Goal: Task Accomplishment & Management: Complete application form

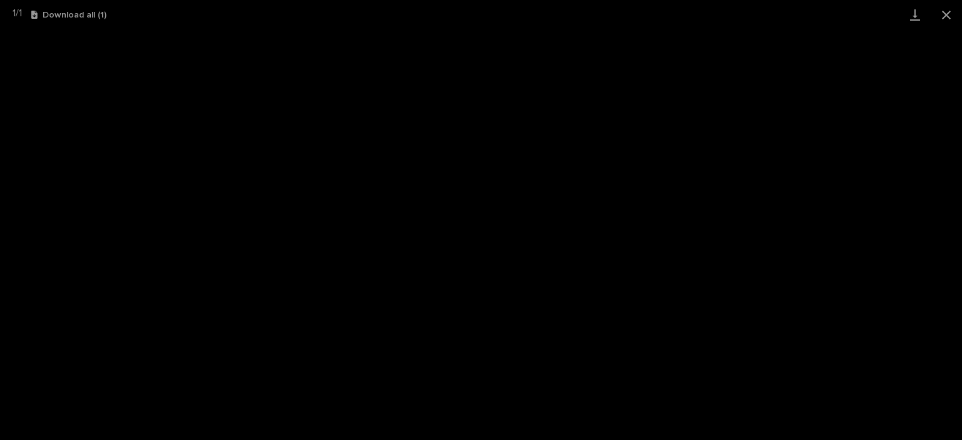
scroll to position [125, 0]
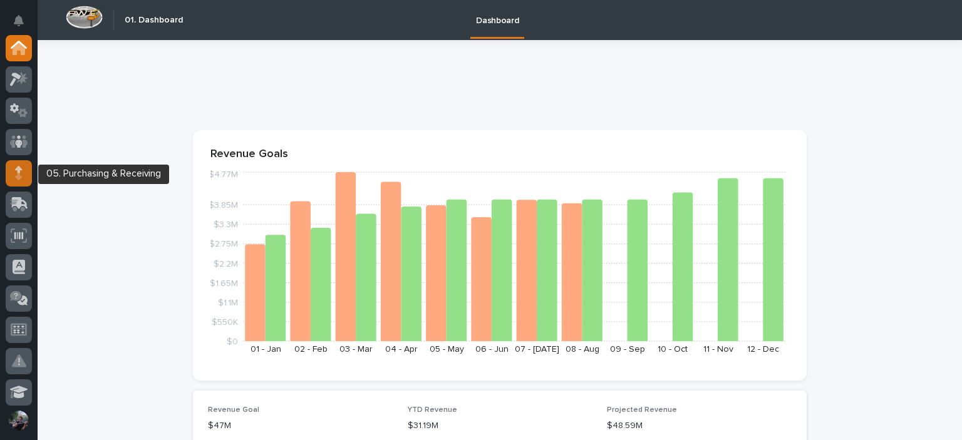
click at [20, 178] on icon at bounding box center [18, 176] width 7 height 7
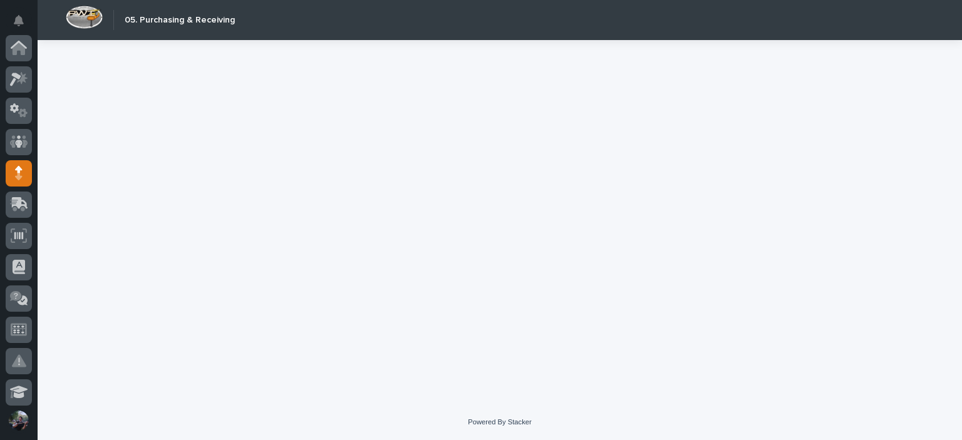
scroll to position [125, 0]
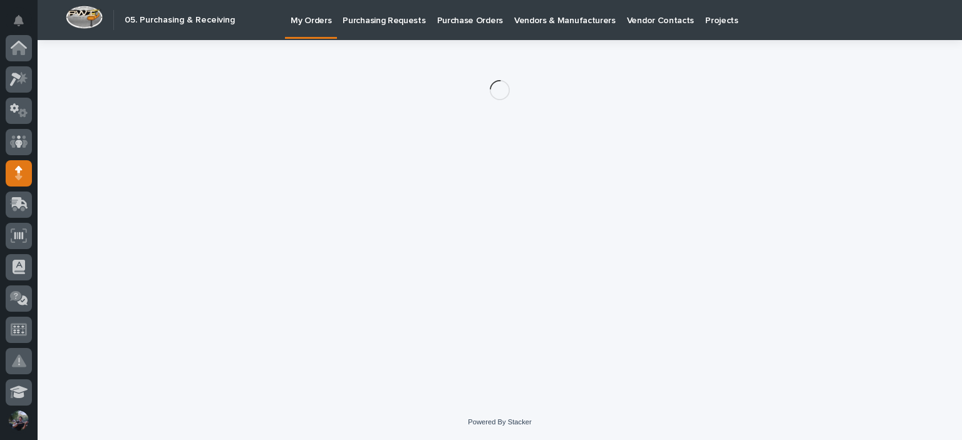
scroll to position [125, 0]
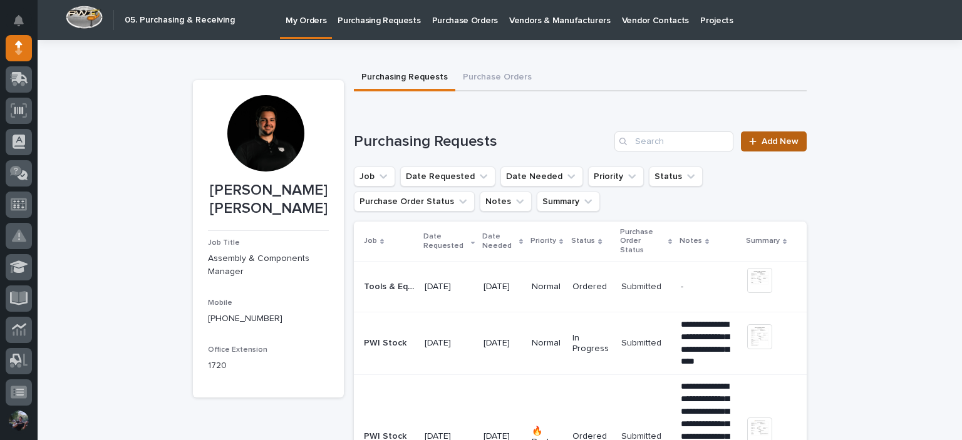
click at [779, 138] on span "Add New" at bounding box center [780, 141] width 37 height 9
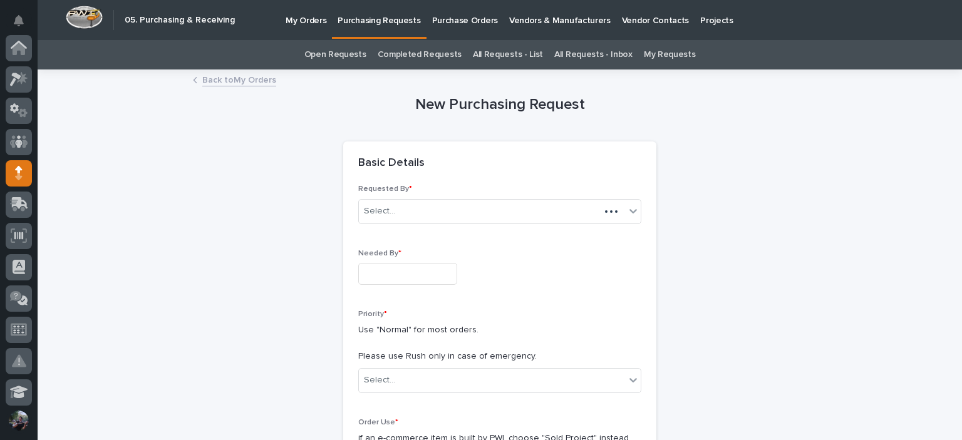
scroll to position [125, 0]
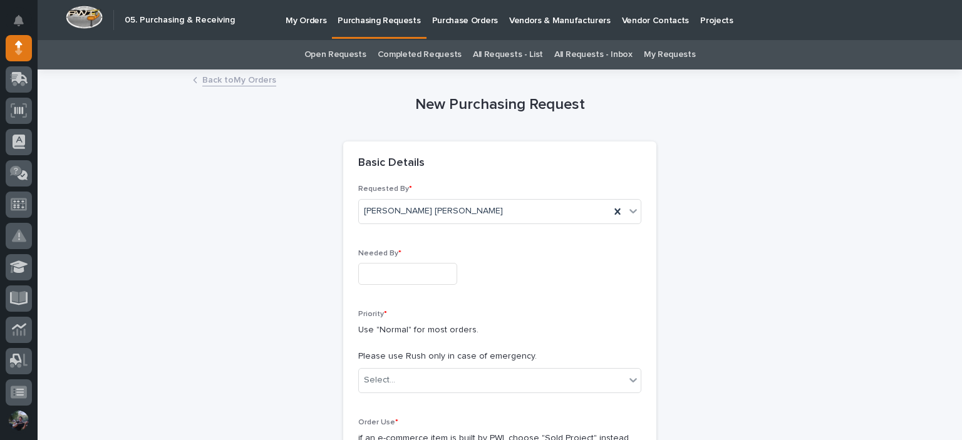
click at [435, 262] on div "Needed By *" at bounding box center [499, 272] width 283 height 46
click at [423, 267] on input "text" at bounding box center [407, 274] width 99 height 22
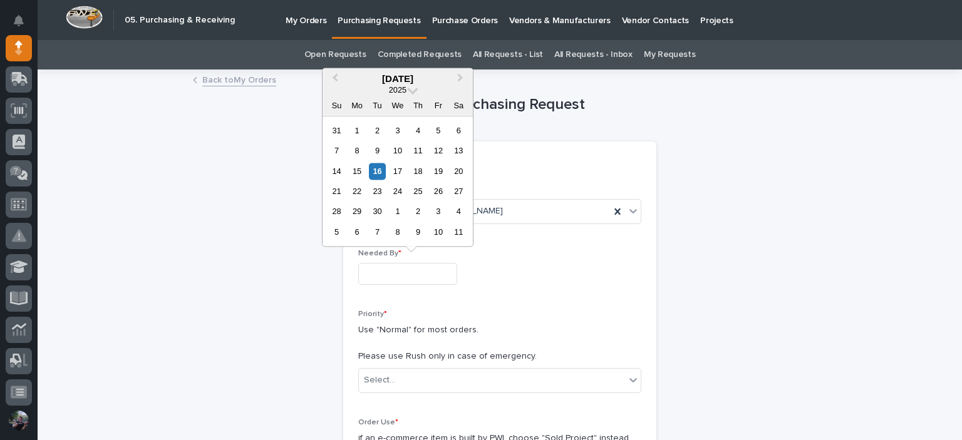
click at [447, 196] on div "21 22 23 24 25 26 27" at bounding box center [397, 192] width 142 height 20
click at [438, 190] on div "26" at bounding box center [438, 191] width 17 height 17
type input "**********"
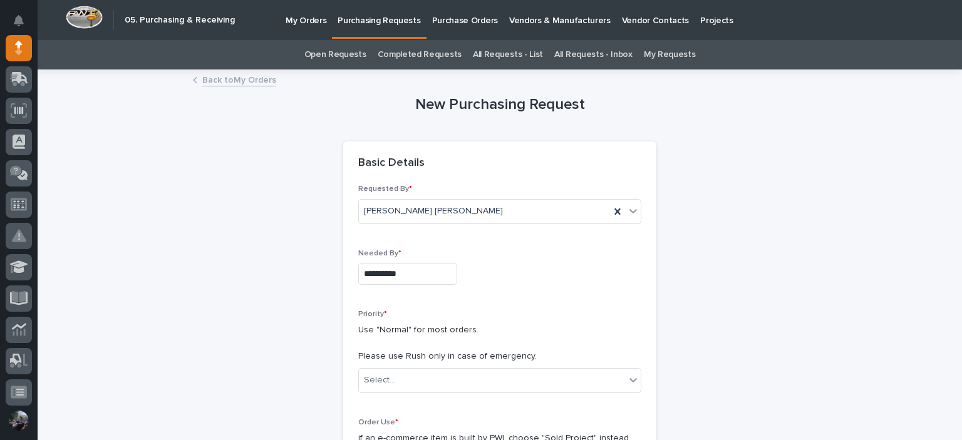
scroll to position [209, 0]
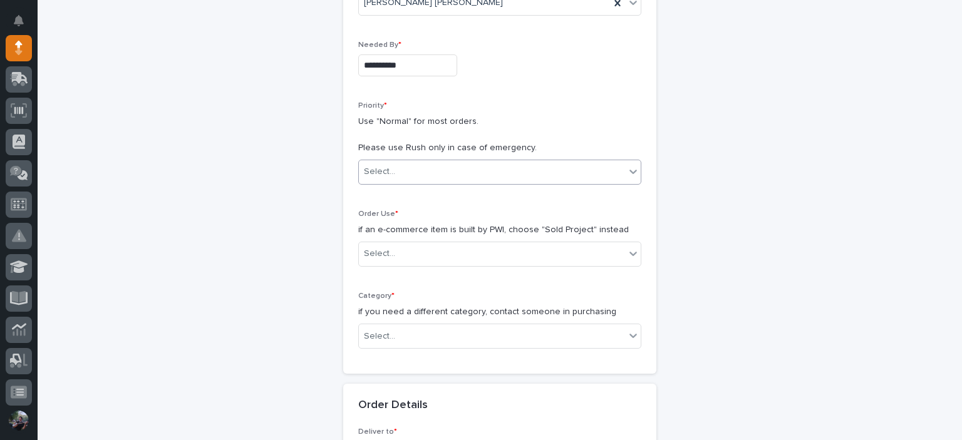
click at [423, 171] on div "Select..." at bounding box center [492, 172] width 266 height 21
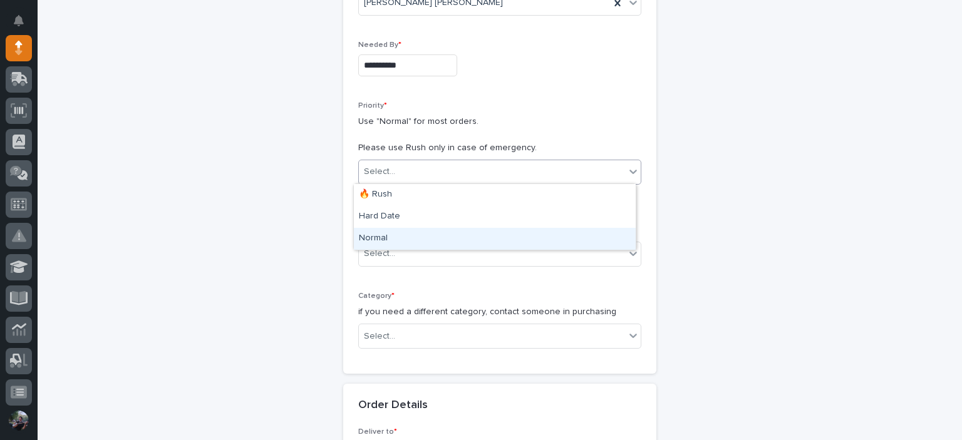
click at [413, 234] on div "Normal" at bounding box center [495, 239] width 282 height 22
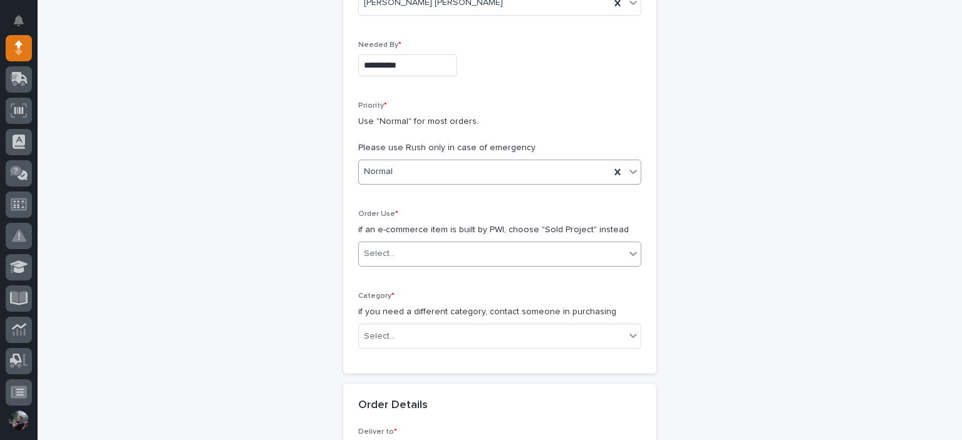
click at [396, 254] on input "text" at bounding box center [396, 254] width 1 height 11
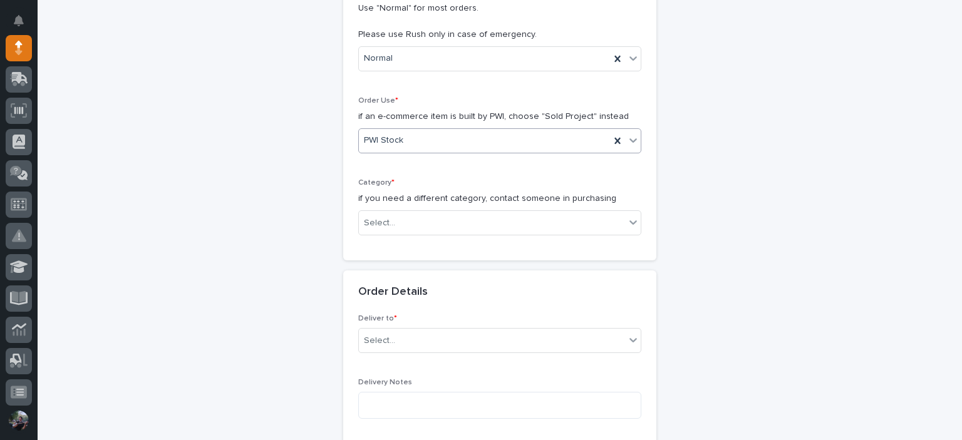
scroll to position [334, 0]
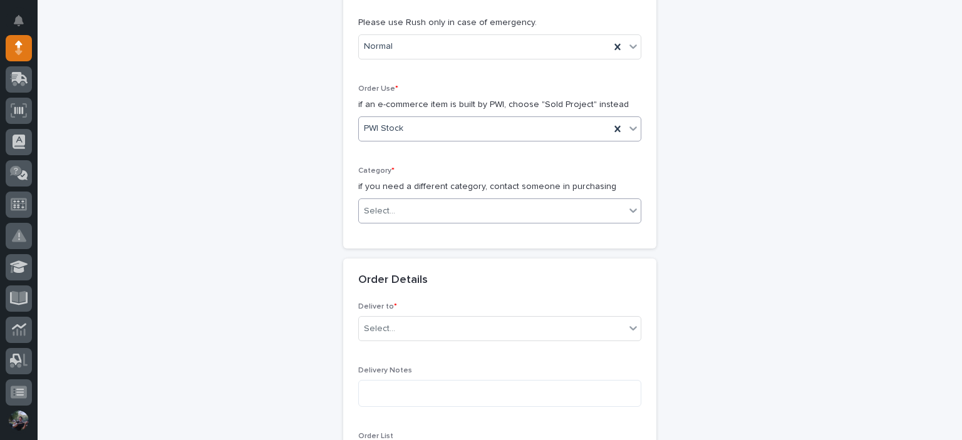
click at [397, 214] on div "Select..." at bounding box center [492, 211] width 266 height 21
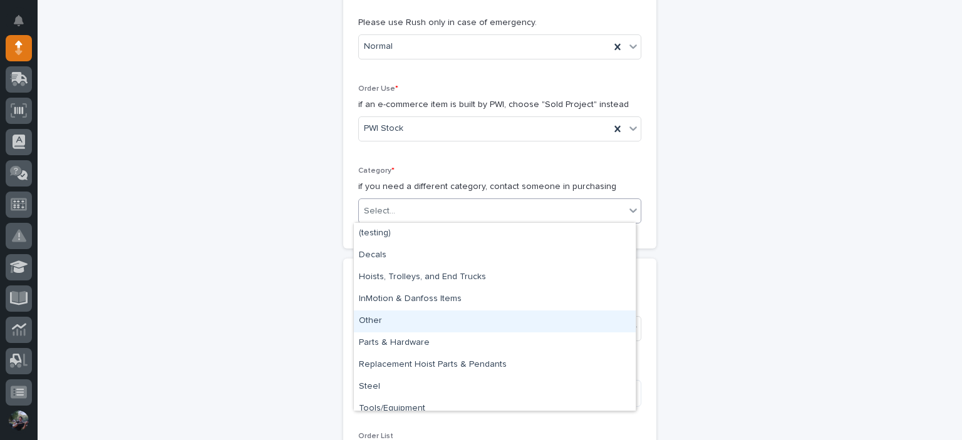
click at [426, 311] on div "Other" at bounding box center [495, 322] width 282 height 22
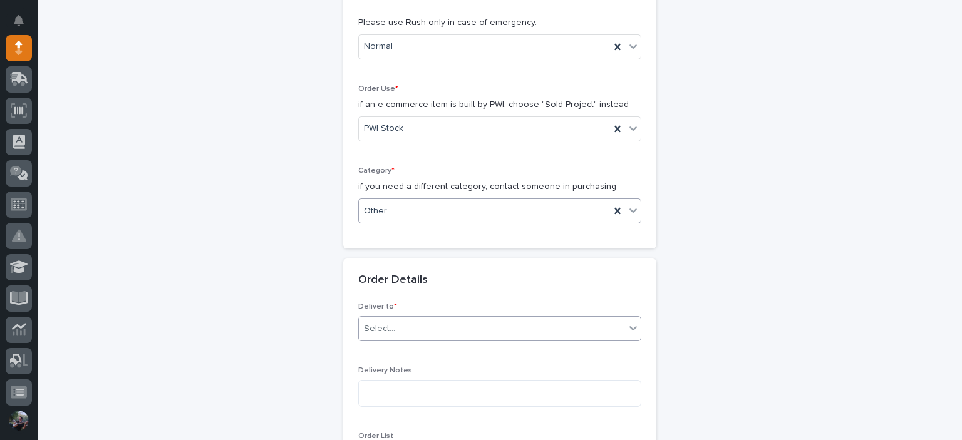
click at [401, 326] on div "Select..." at bounding box center [492, 329] width 266 height 21
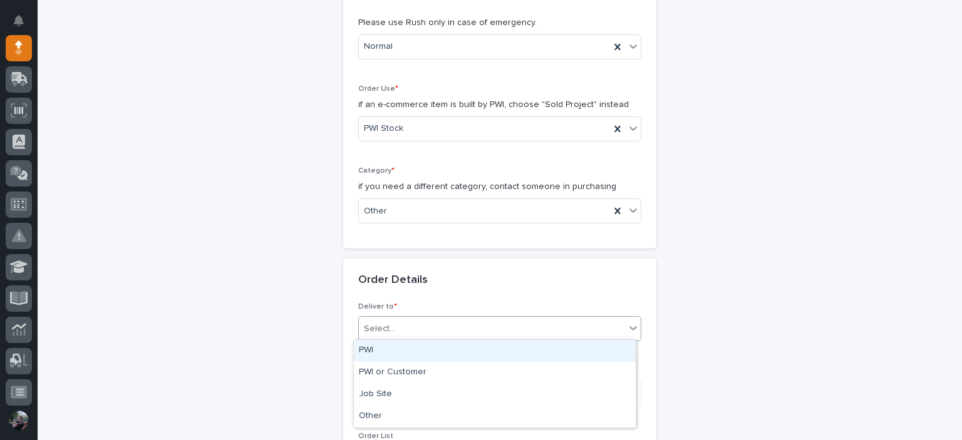
click at [399, 356] on div "PWI" at bounding box center [495, 351] width 282 height 22
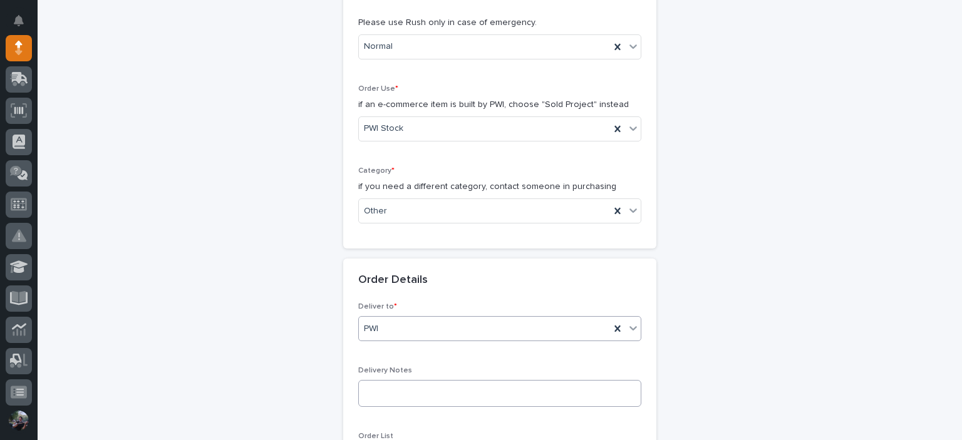
scroll to position [459, 0]
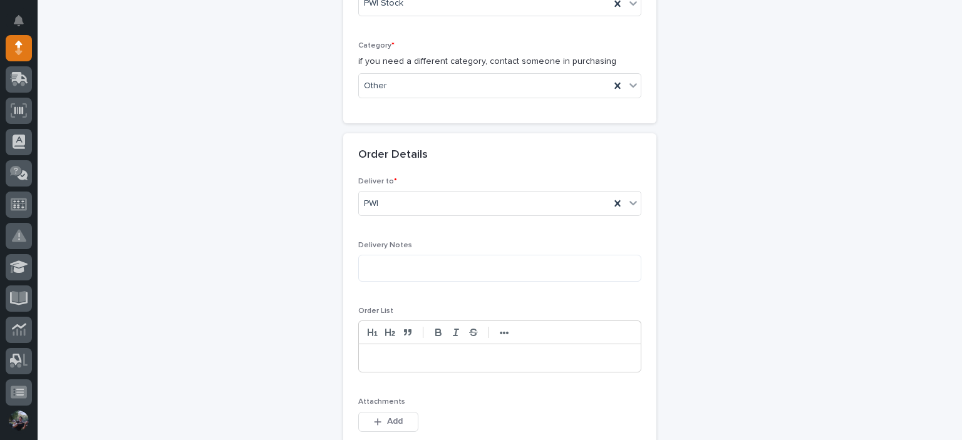
click at [398, 352] on p at bounding box center [499, 358] width 263 height 13
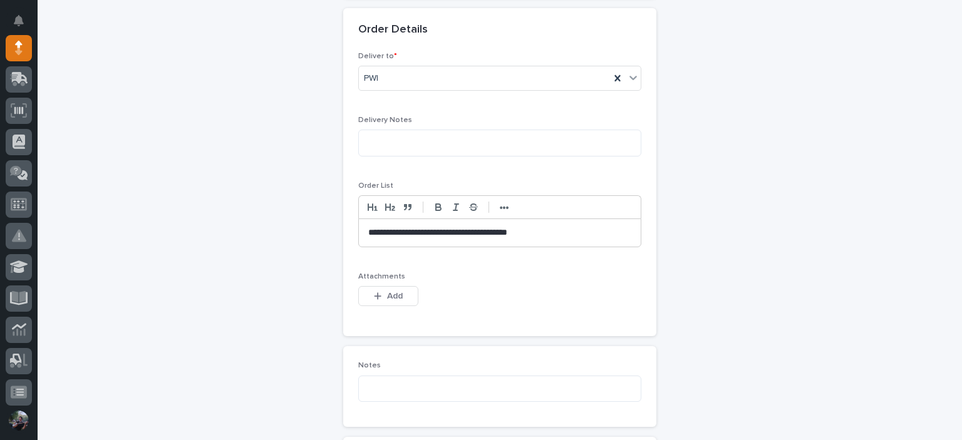
click at [570, 230] on p "**********" at bounding box center [499, 233] width 263 height 13
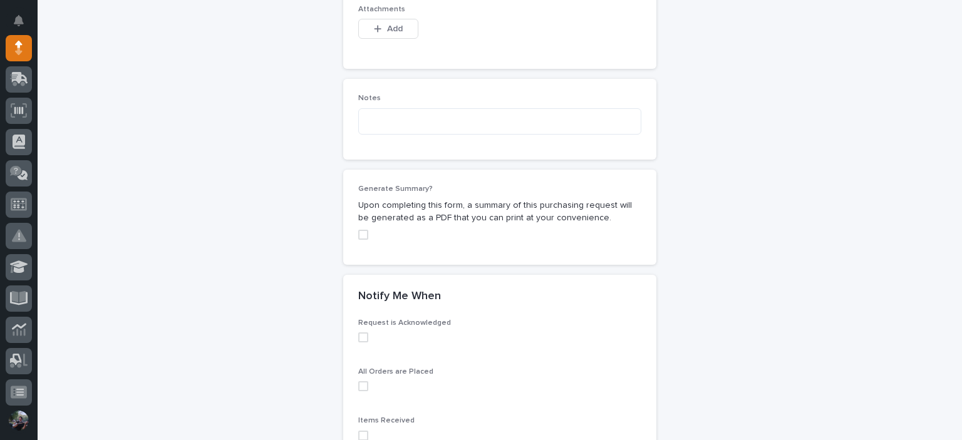
scroll to position [1028, 0]
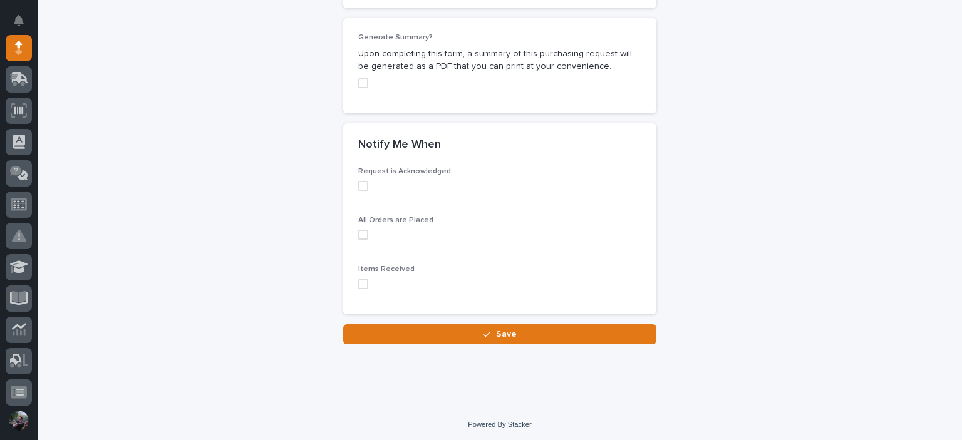
click at [358, 284] on span at bounding box center [363, 284] width 10 height 10
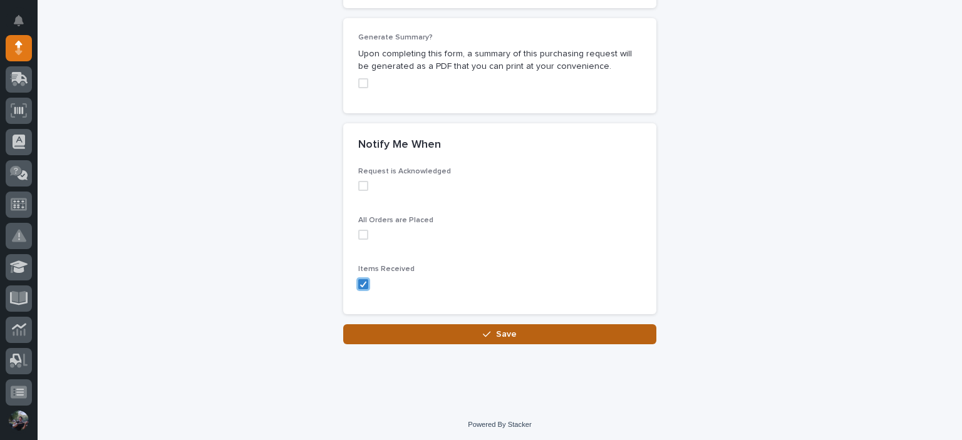
click at [414, 337] on button "Save" at bounding box center [499, 334] width 313 height 20
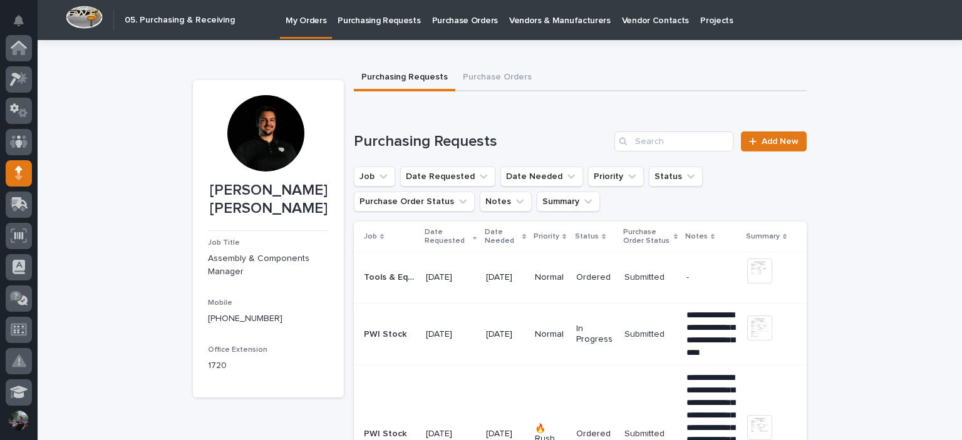
scroll to position [125, 0]
